Goal: Task Accomplishment & Management: Manage account settings

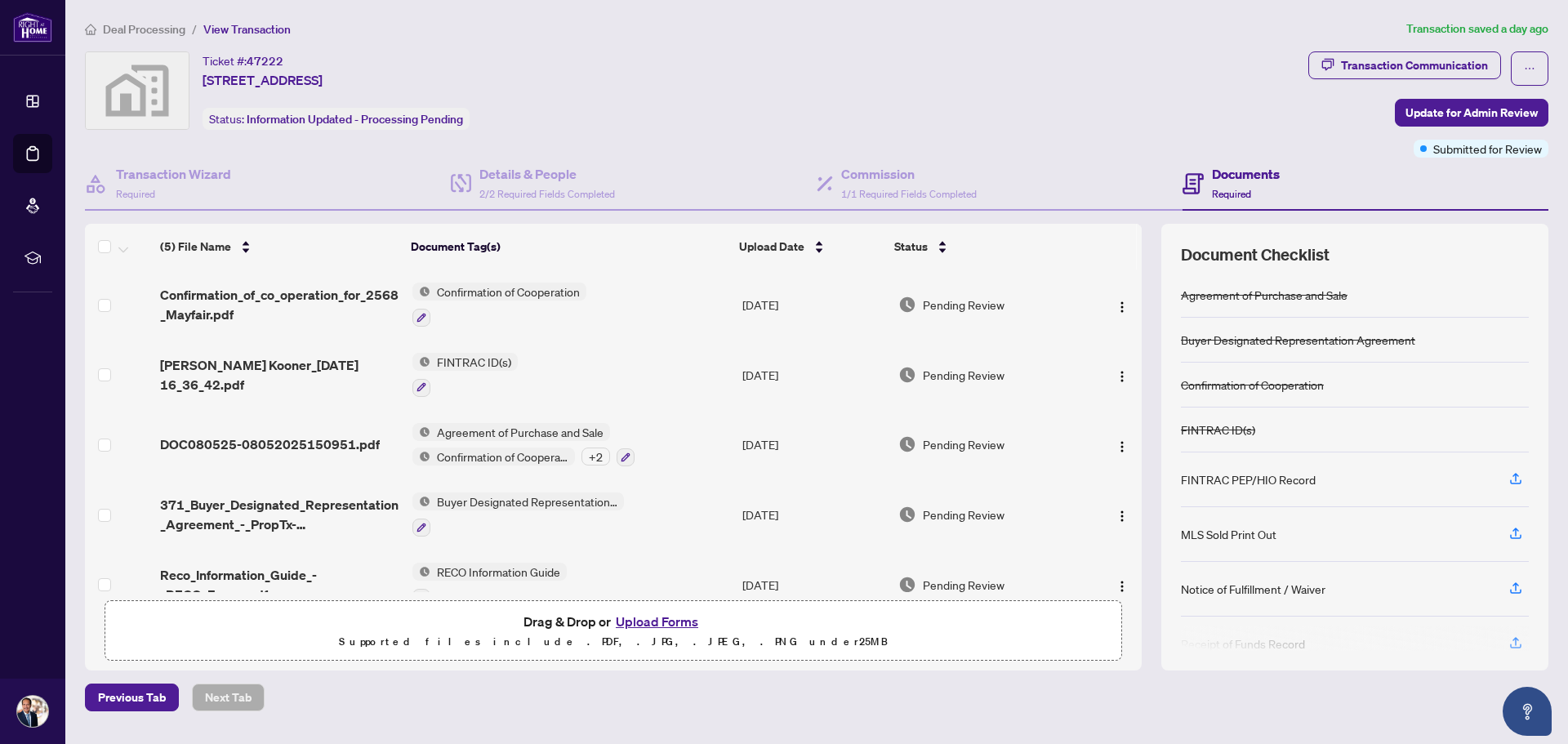
click at [173, 24] on span "Deal Processing" at bounding box center [144, 29] width 83 height 15
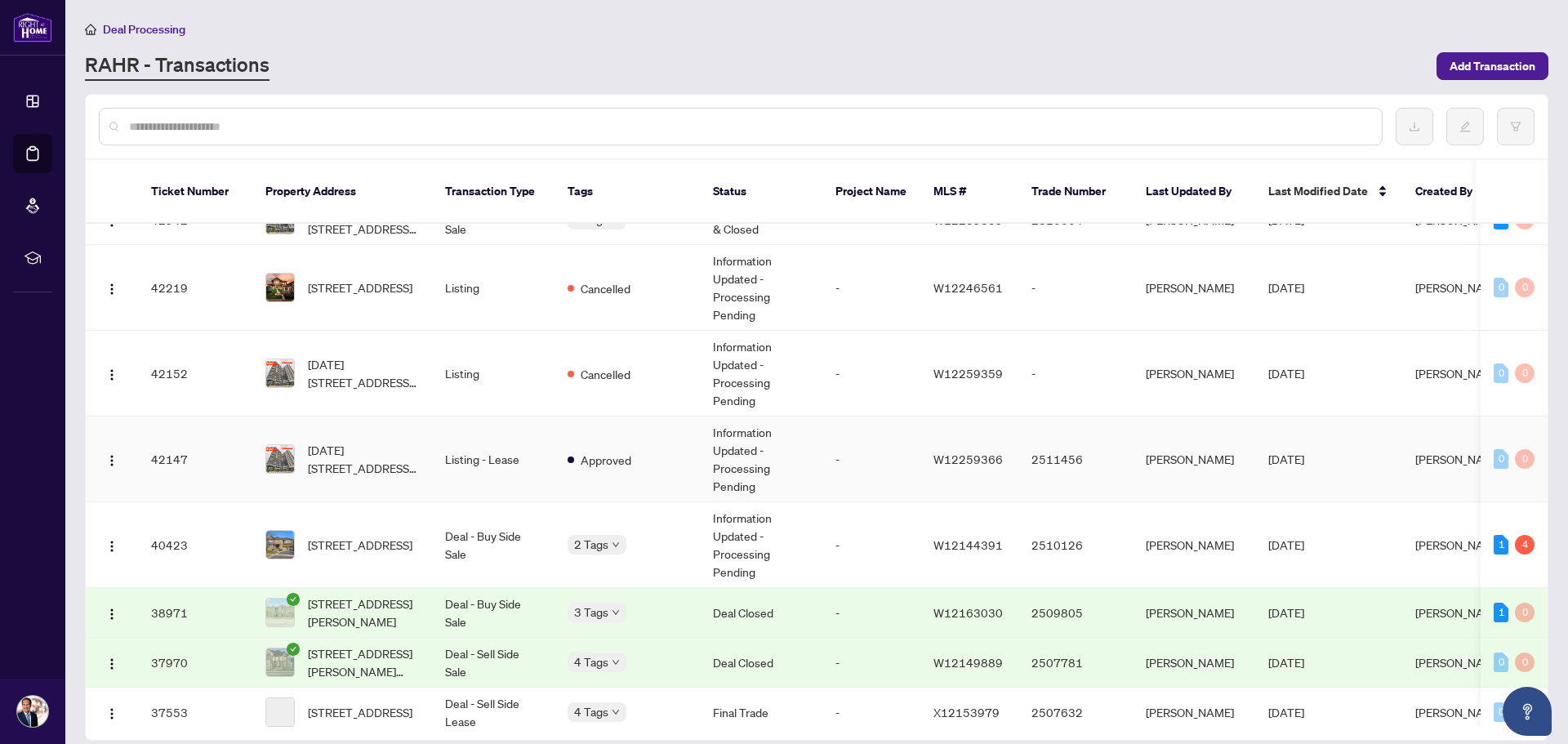
scroll to position [1019, 0]
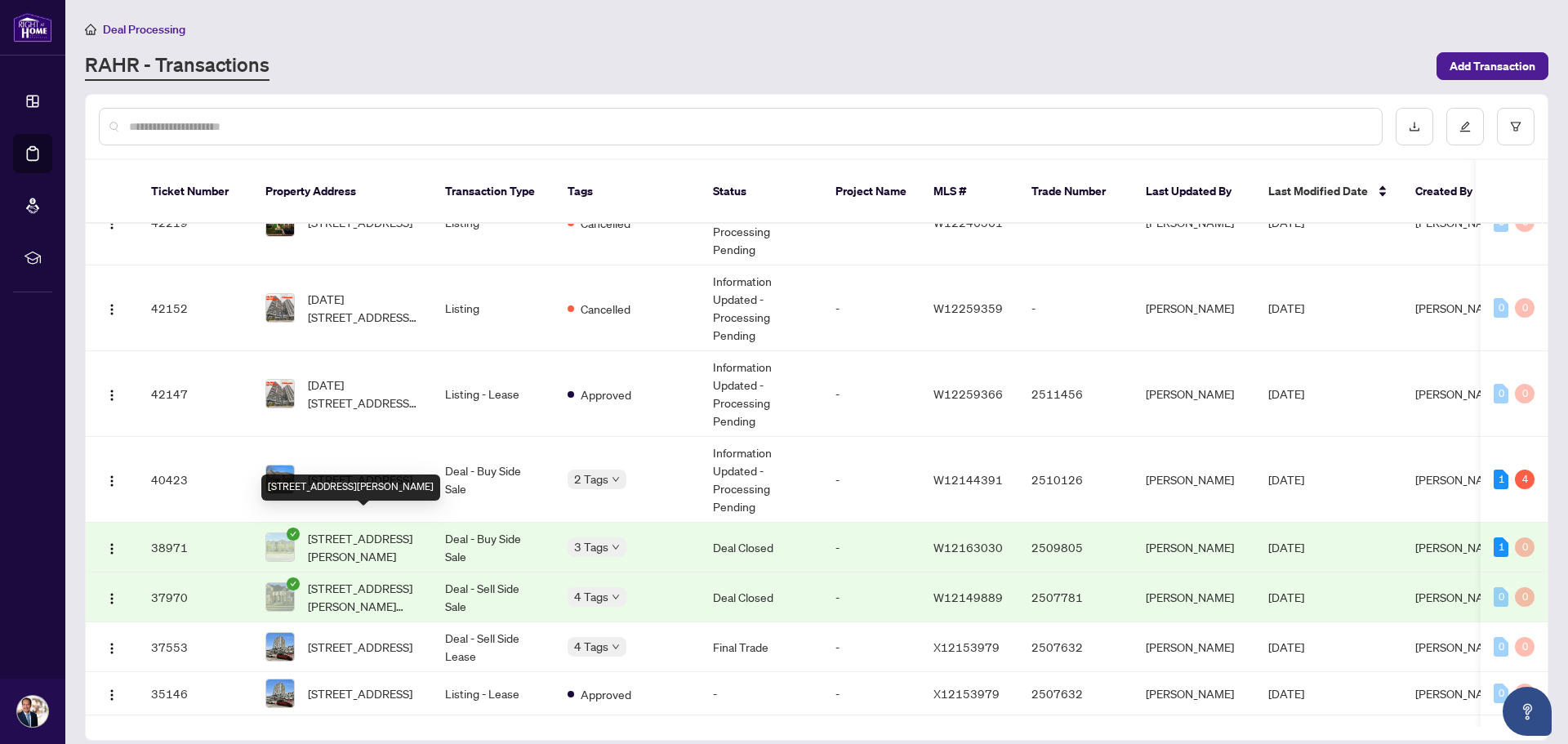
click at [352, 529] on span "[STREET_ADDRESS][PERSON_NAME]" at bounding box center [363, 547] width 111 height 36
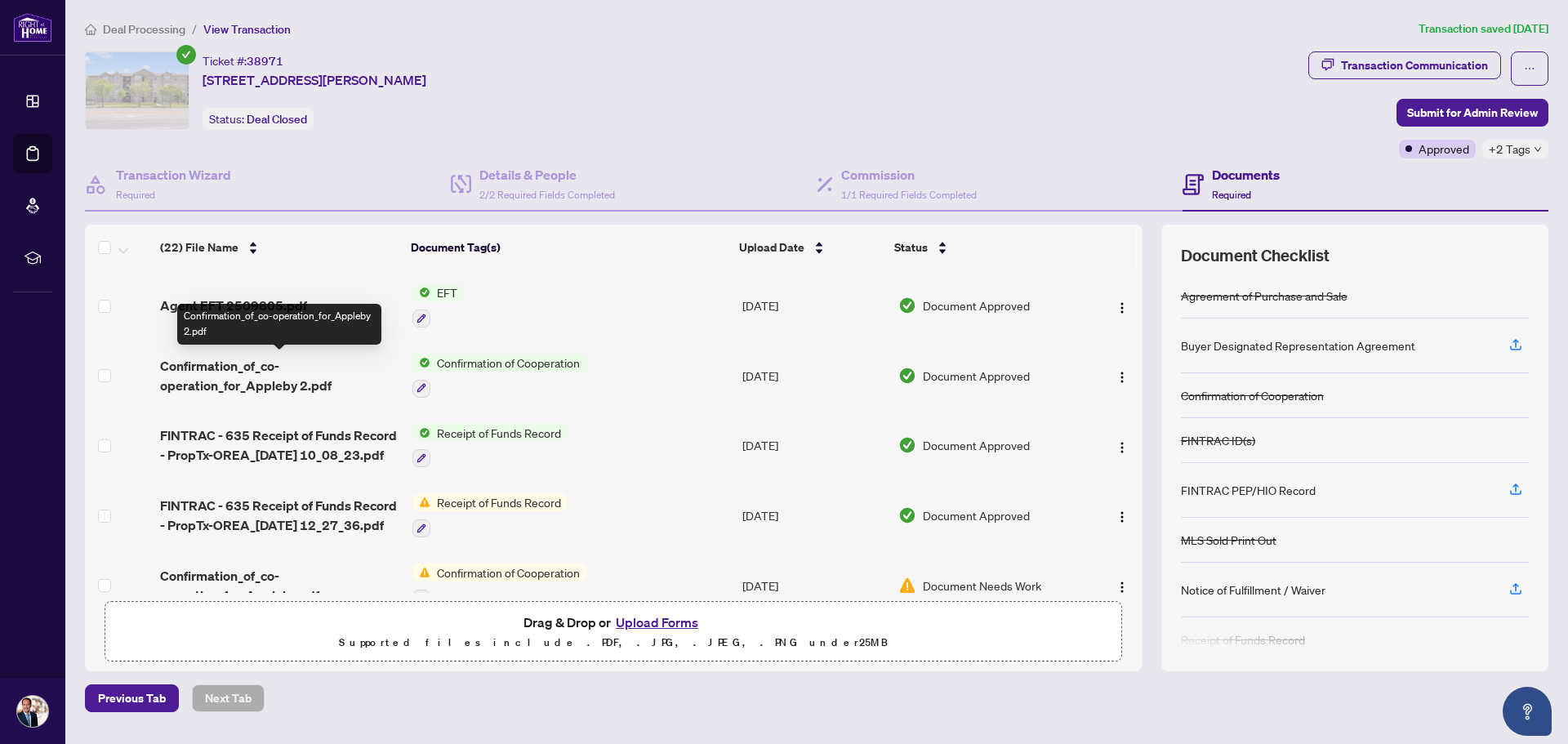
click at [208, 368] on span "Confirmation_of_co-operation_for_Appleby 2.pdf" at bounding box center [280, 376] width 239 height 40
